Goal: Task Accomplishment & Management: Manage account settings

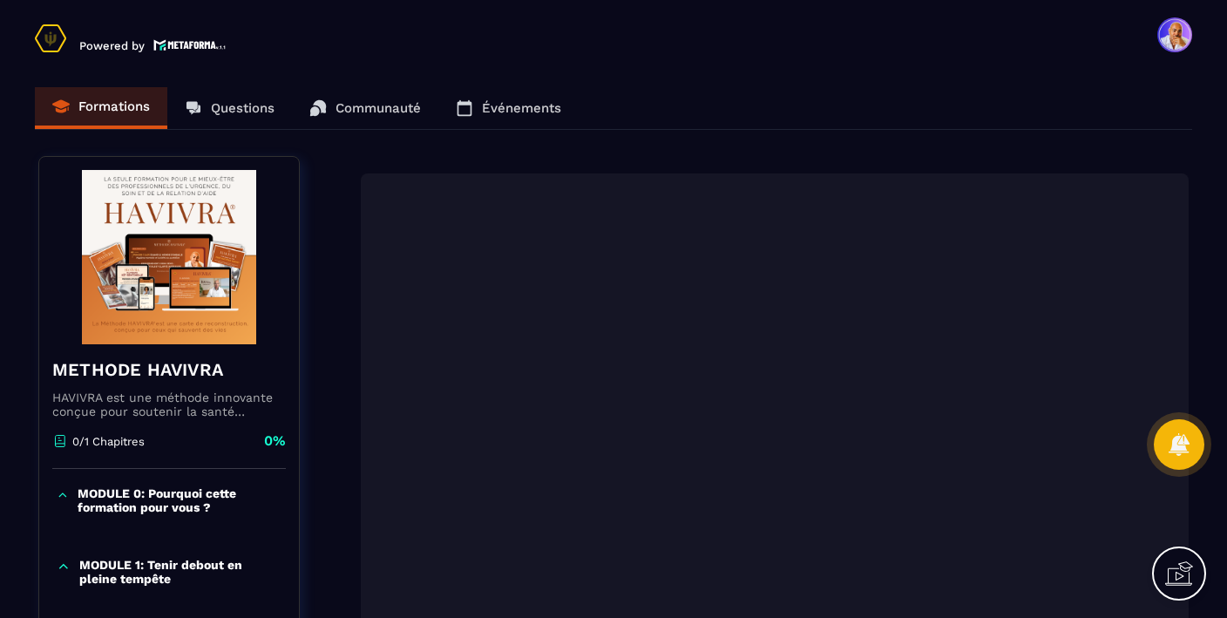
click at [176, 47] on img at bounding box center [189, 44] width 73 height 15
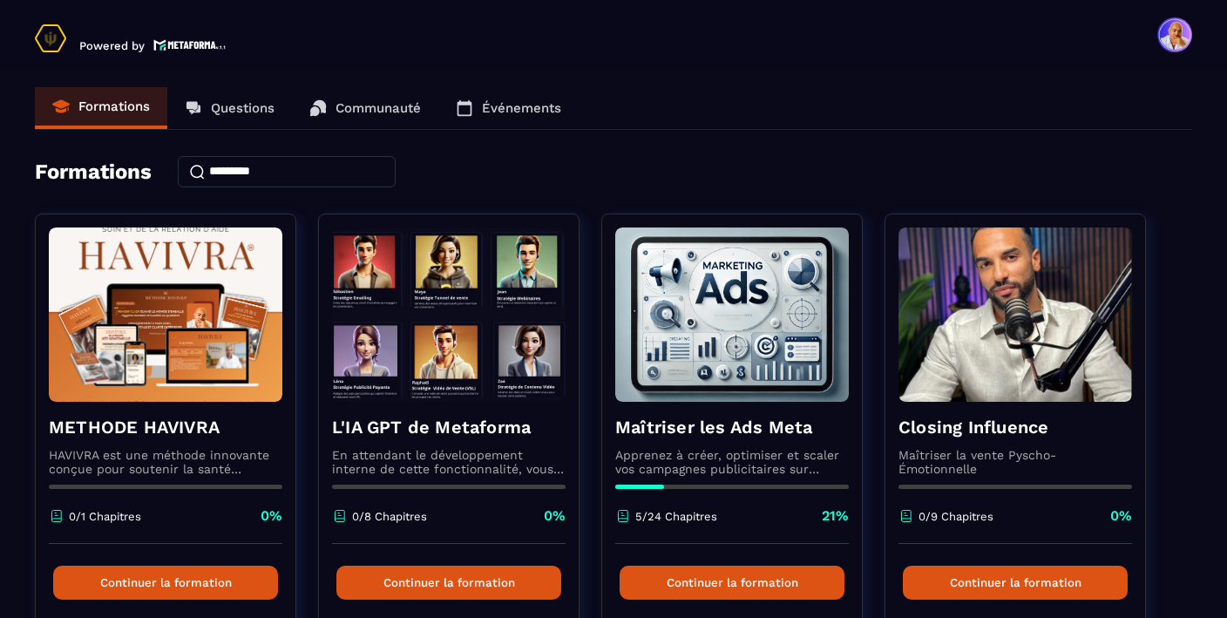
click at [180, 41] on img at bounding box center [189, 44] width 73 height 15
click at [1194, 35] on header "Powered by [PERSON_NAME] [EMAIL_ADDRESS][DOMAIN_NAME] Formations Questions Comm…" at bounding box center [613, 35] width 1227 height 70
click at [1168, 41] on span at bounding box center [1174, 34] width 35 height 35
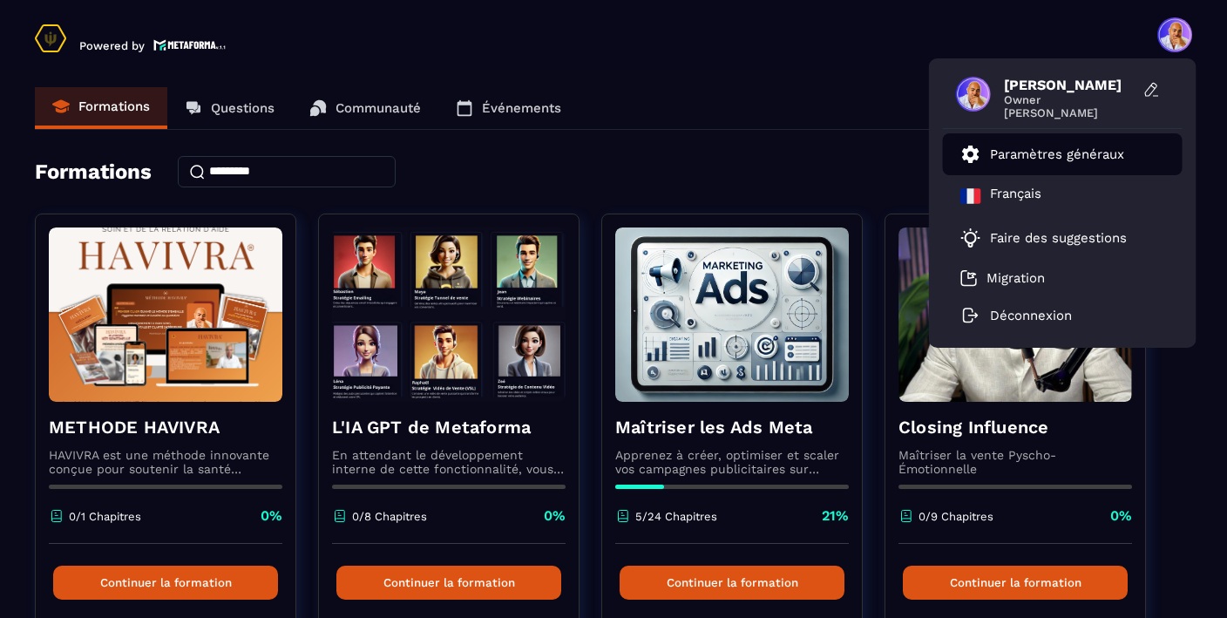
click at [1019, 153] on p "Paramètres généraux" at bounding box center [1057, 154] width 134 height 16
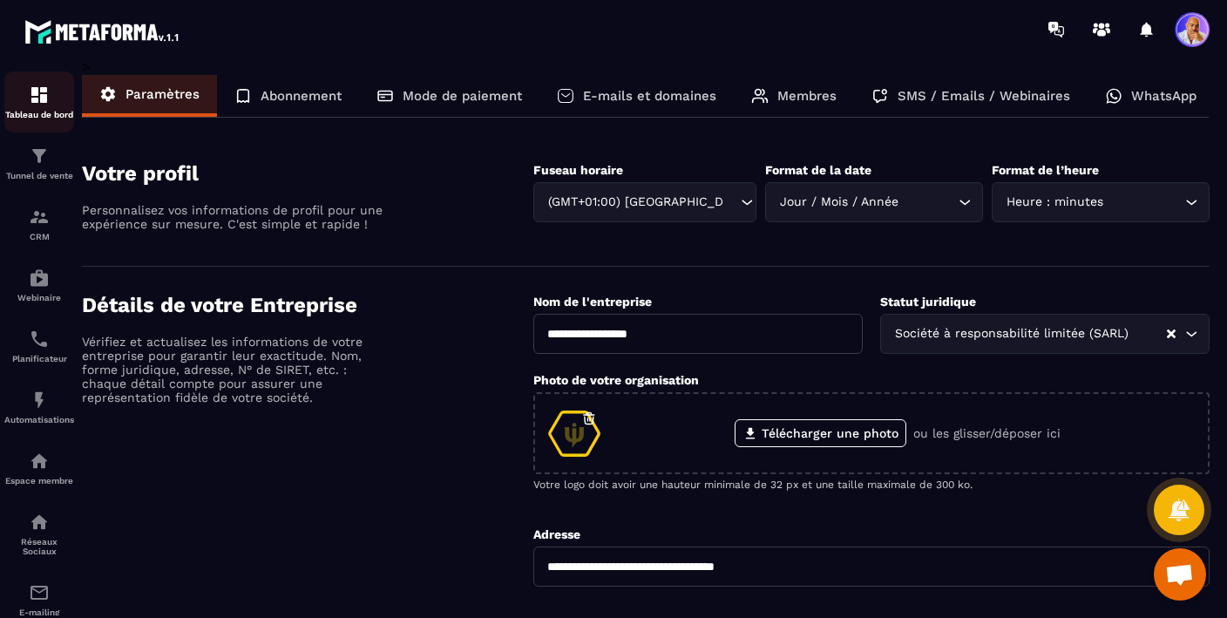
click at [31, 99] on img at bounding box center [39, 95] width 21 height 21
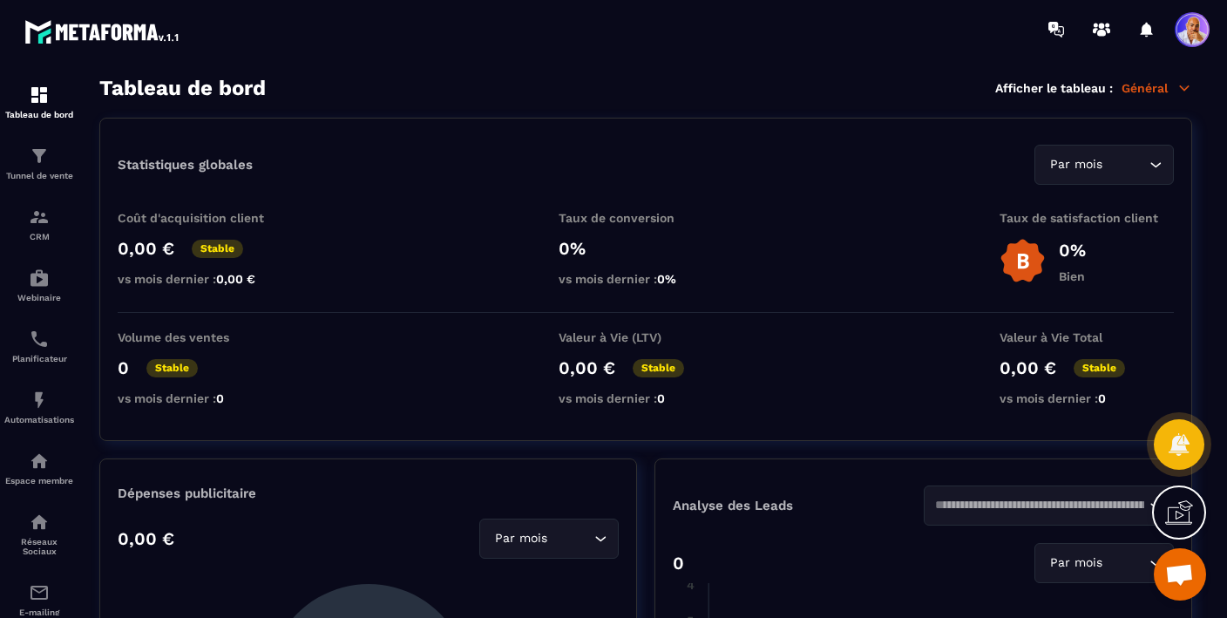
click at [1138, 91] on p "Général" at bounding box center [1157, 88] width 71 height 16
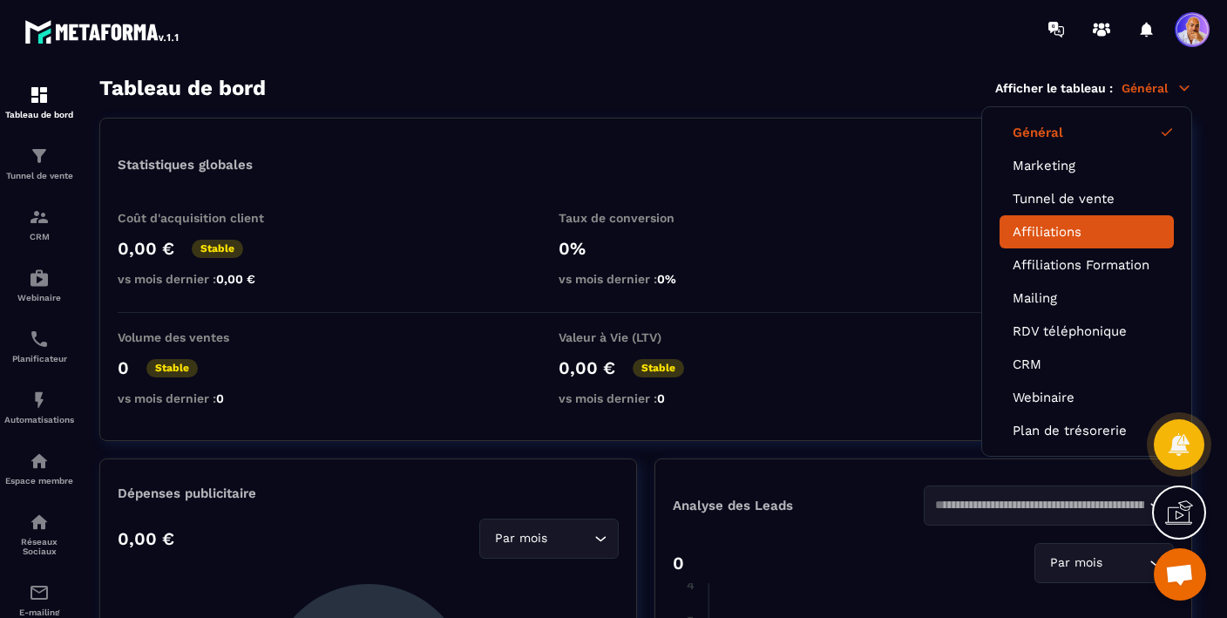
click at [1045, 234] on link "Affiliations" at bounding box center [1087, 232] width 148 height 16
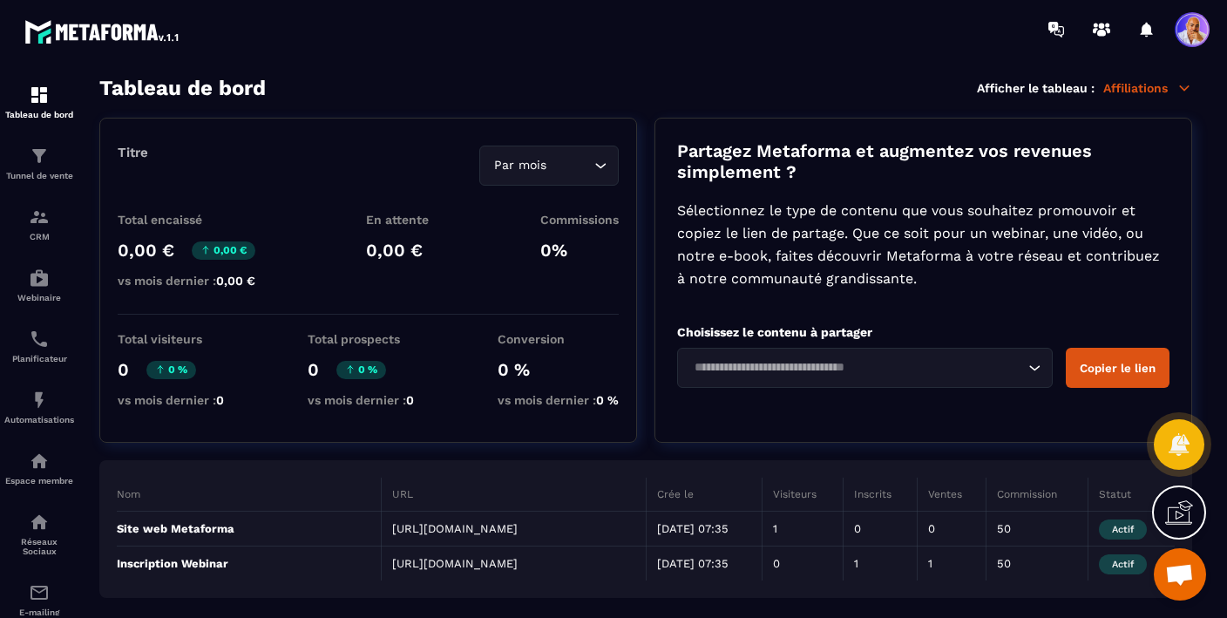
scroll to position [24, 0]
